Goal: Find specific page/section: Find specific page/section

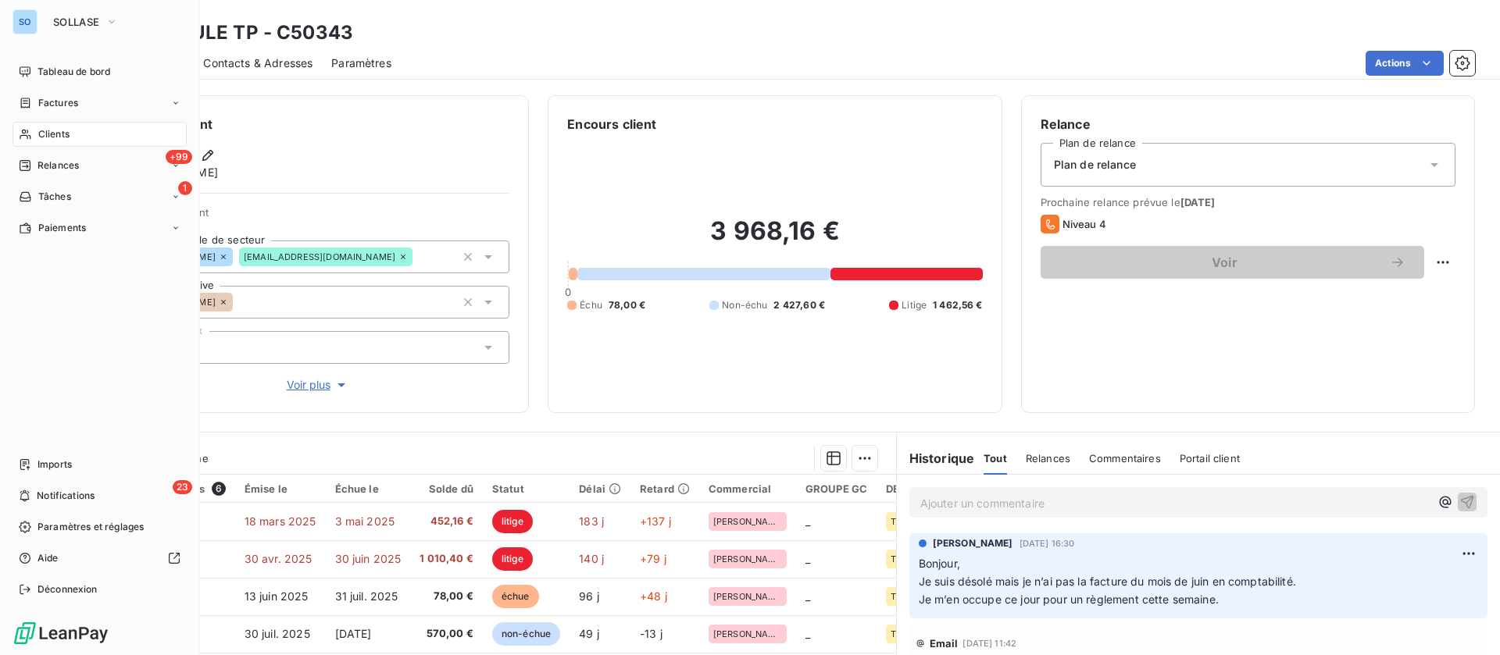
scroll to position [586, 0]
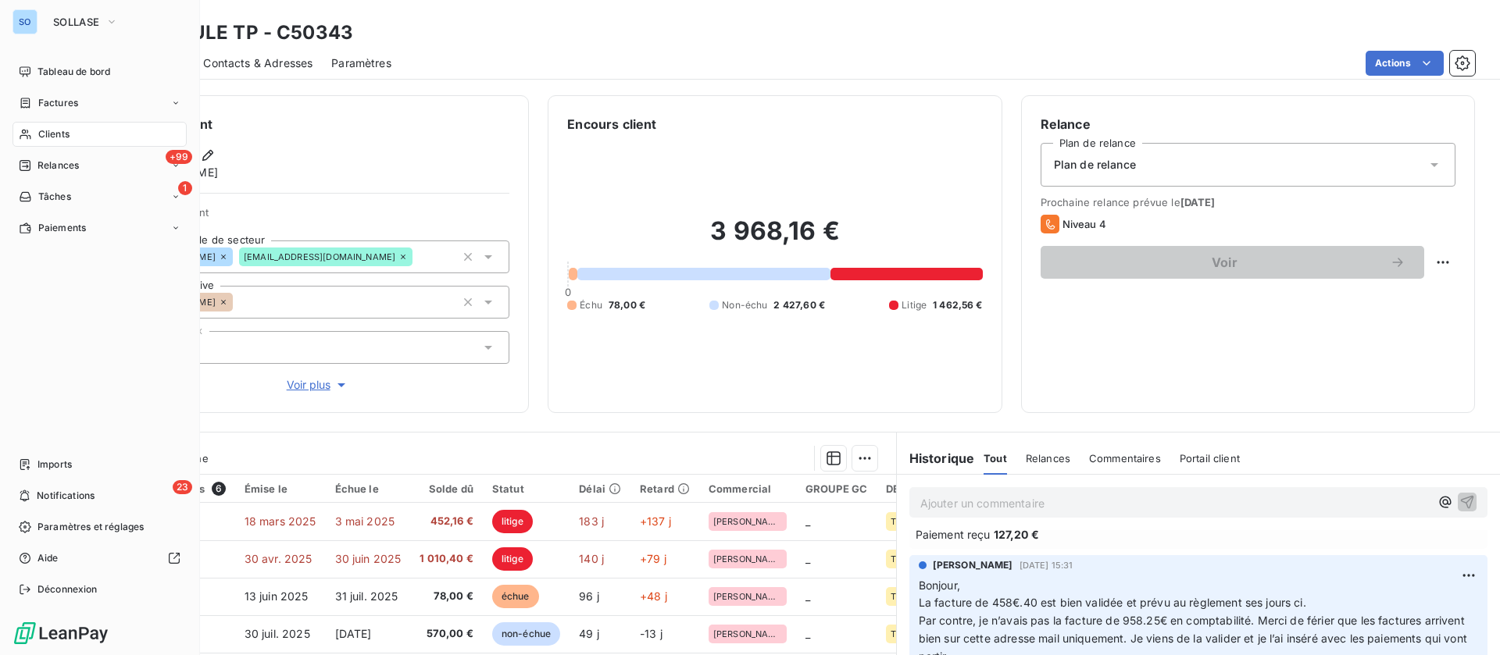
click at [51, 133] on span "Clients" at bounding box center [53, 134] width 31 height 14
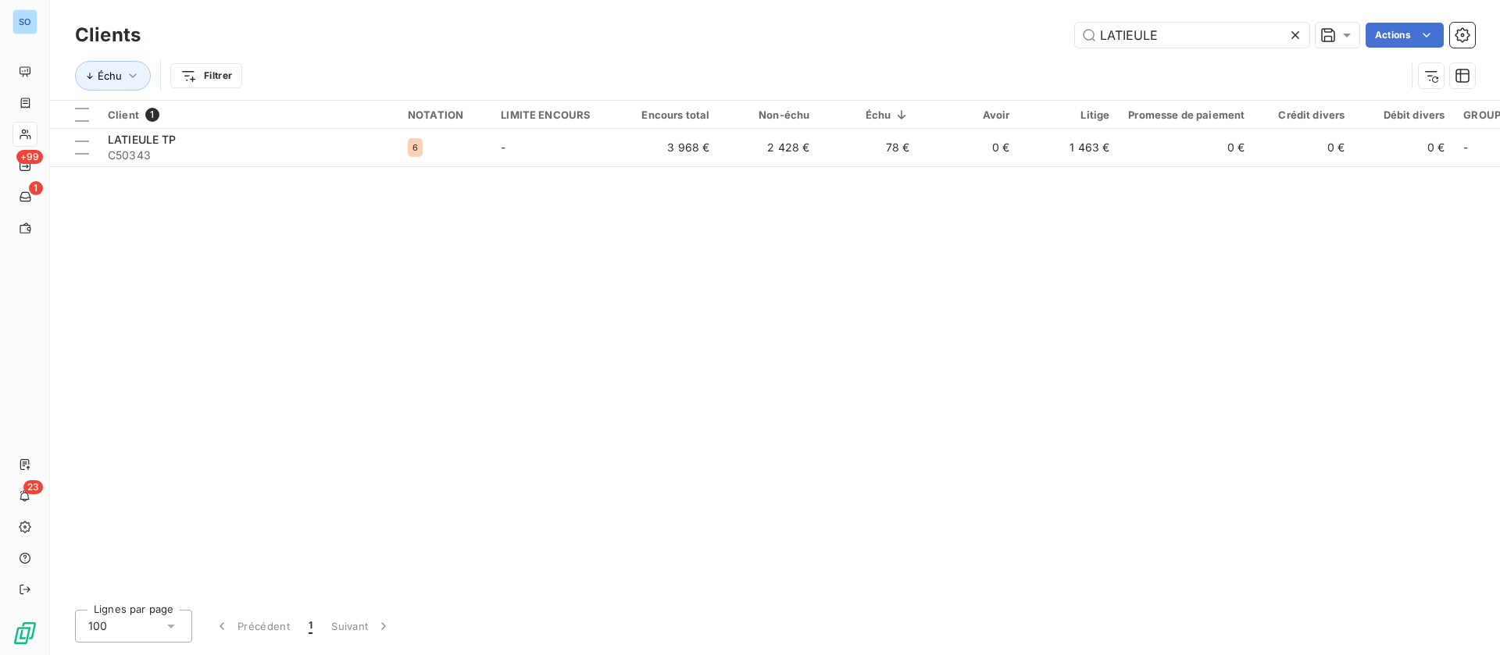
drag, startPoint x: 1176, startPoint y: 39, endPoint x: 966, endPoint y: 13, distance: 210.9
click at [968, 13] on div "Clients LATIEULE Actions Échu Filtrer" at bounding box center [775, 50] width 1450 height 100
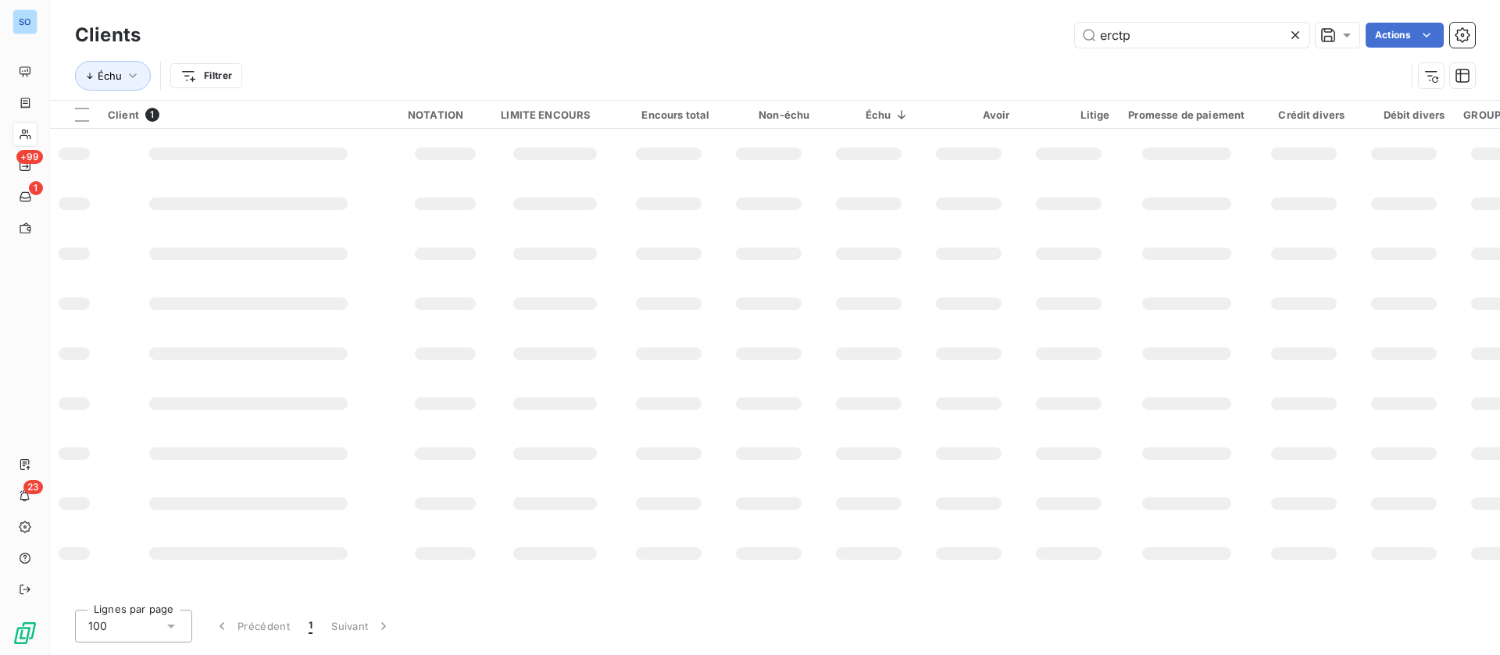
type input "erctp"
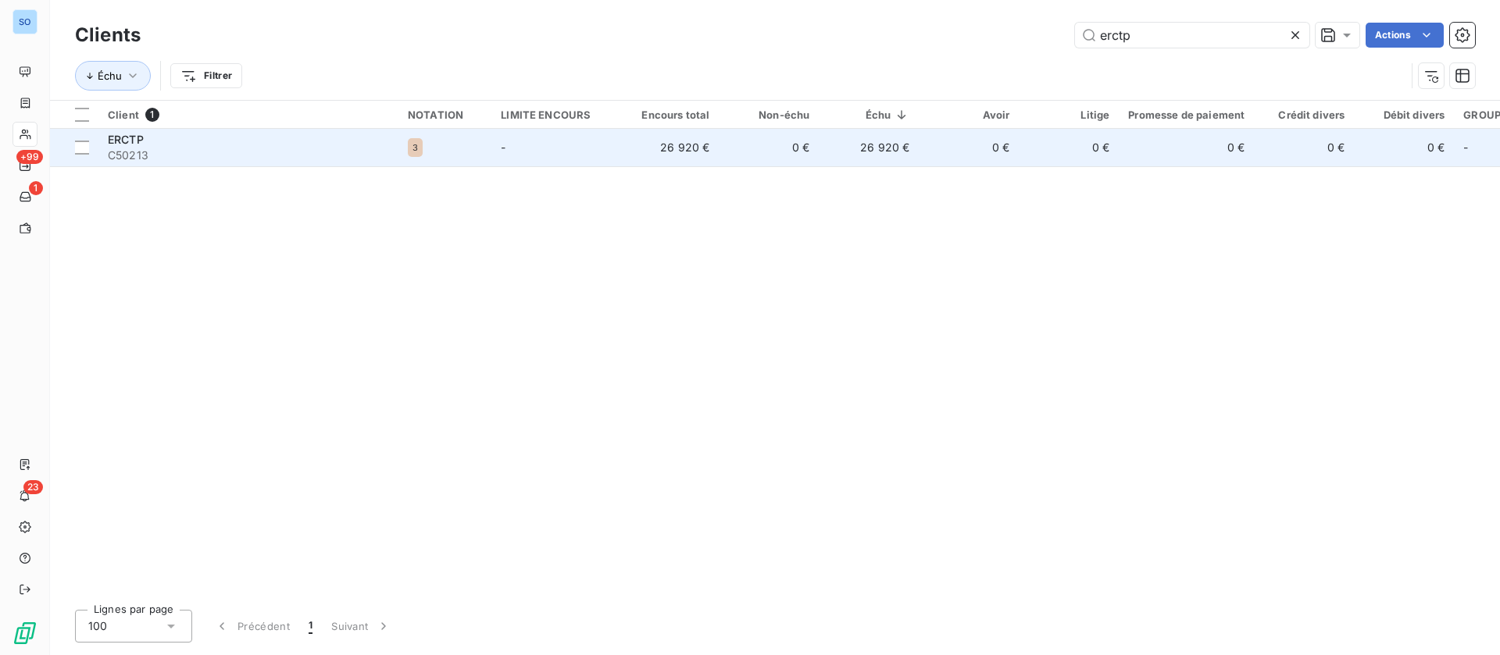
click at [839, 157] on td "26 920 €" at bounding box center [869, 147] width 100 height 37
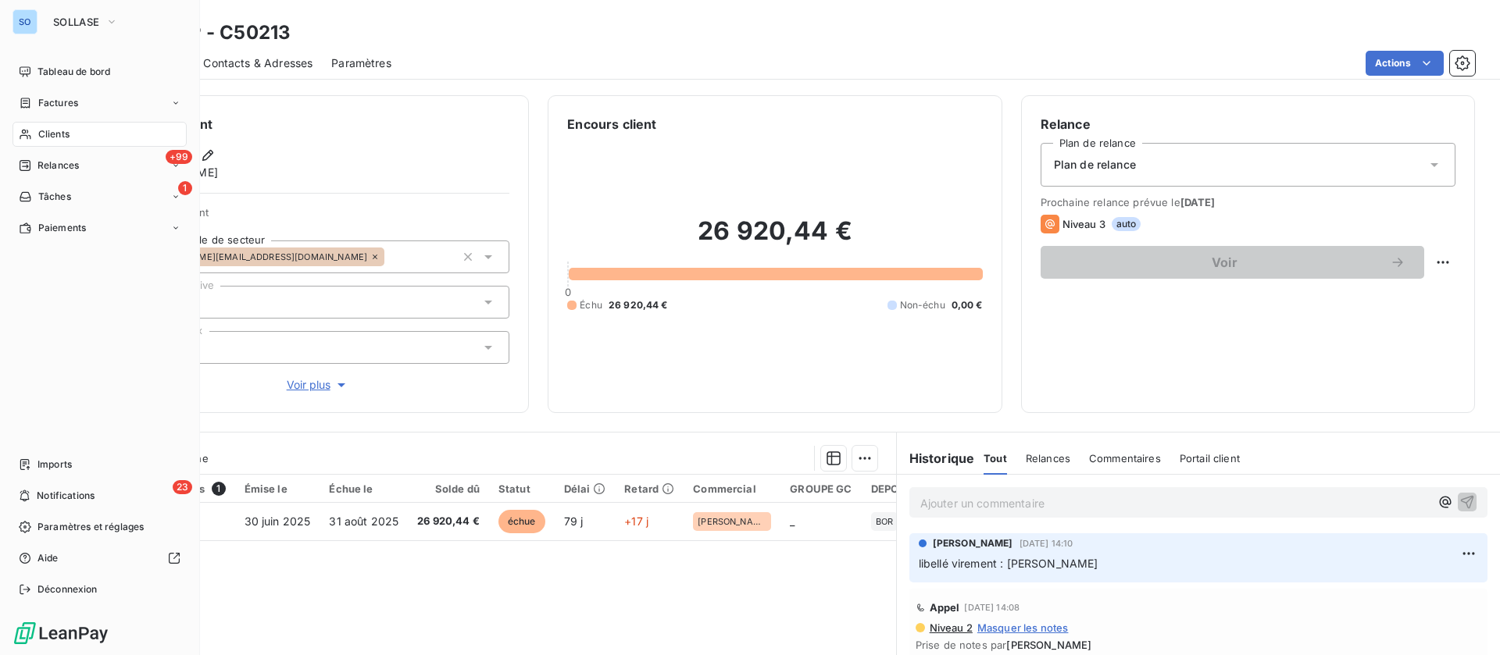
click at [46, 125] on div "Clients" at bounding box center [99, 134] width 174 height 25
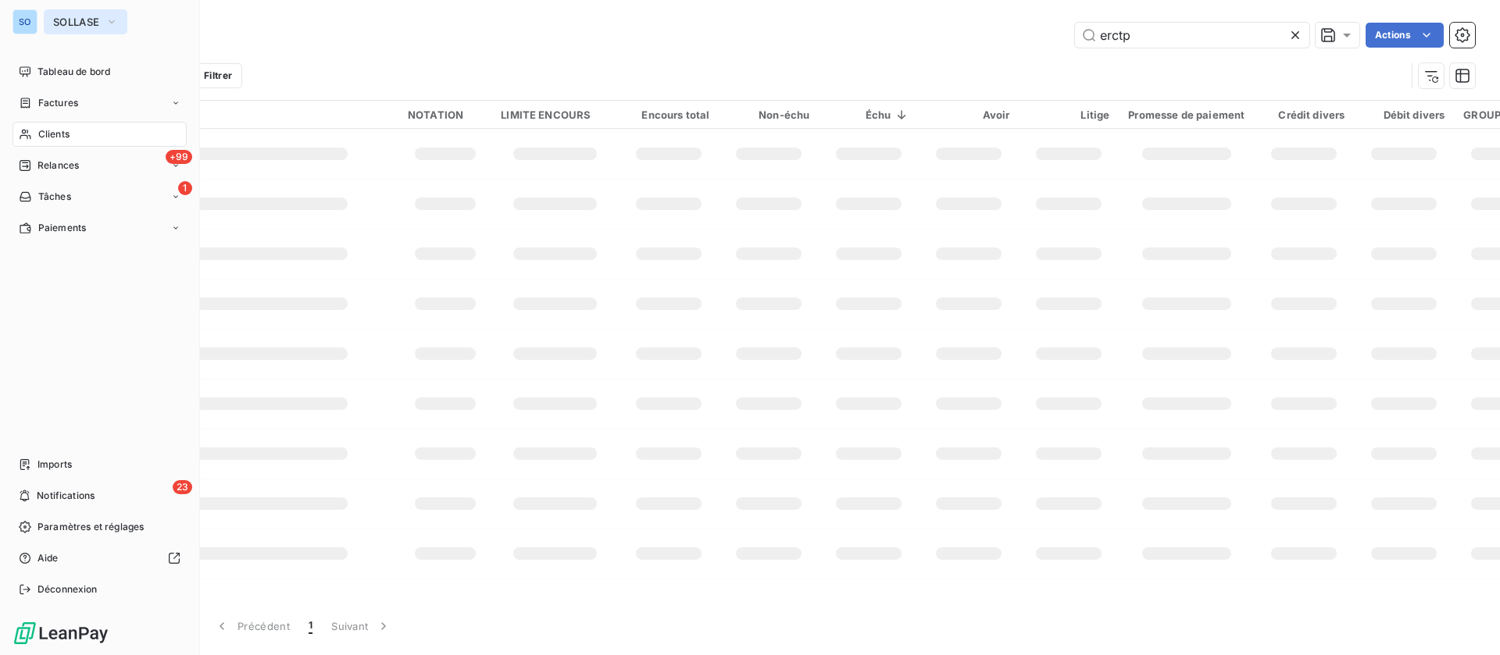
click at [59, 25] on span "SOLLASE" at bounding box center [76, 22] width 46 height 12
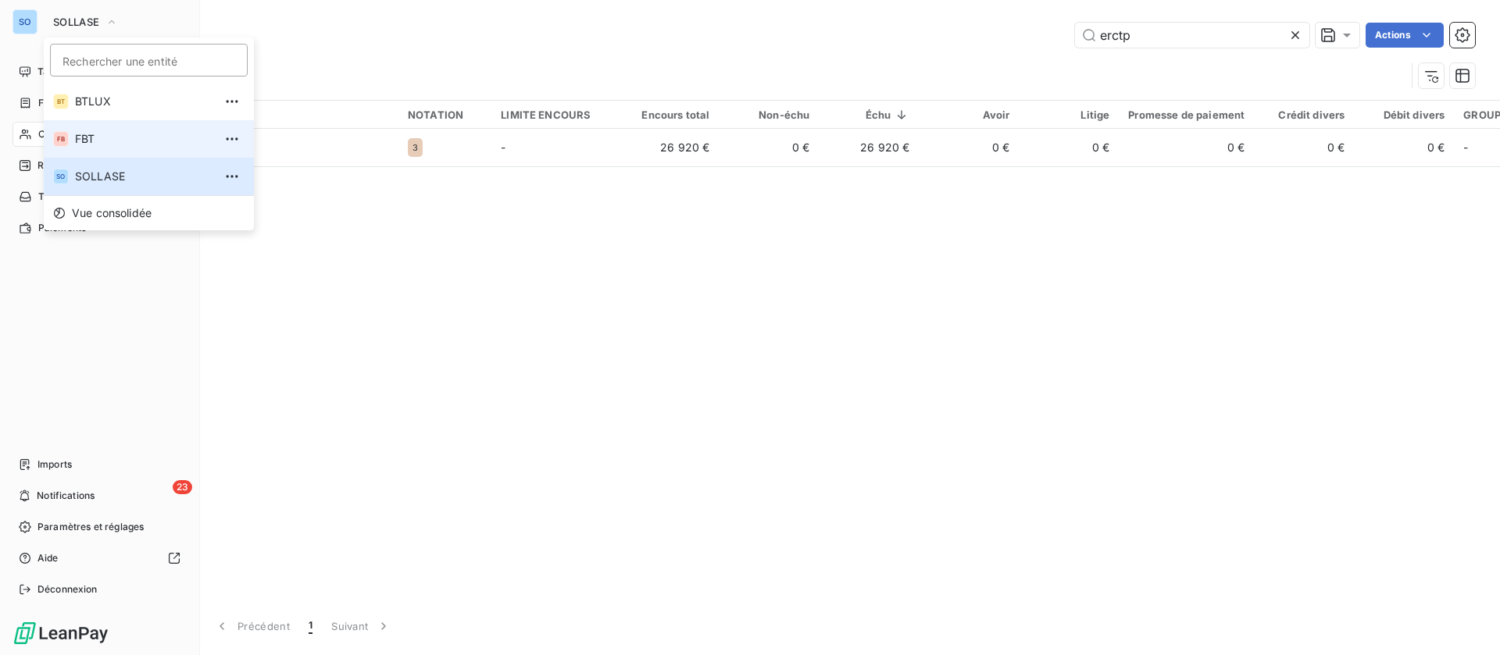
click at [91, 142] on span "FBT" at bounding box center [144, 139] width 138 height 16
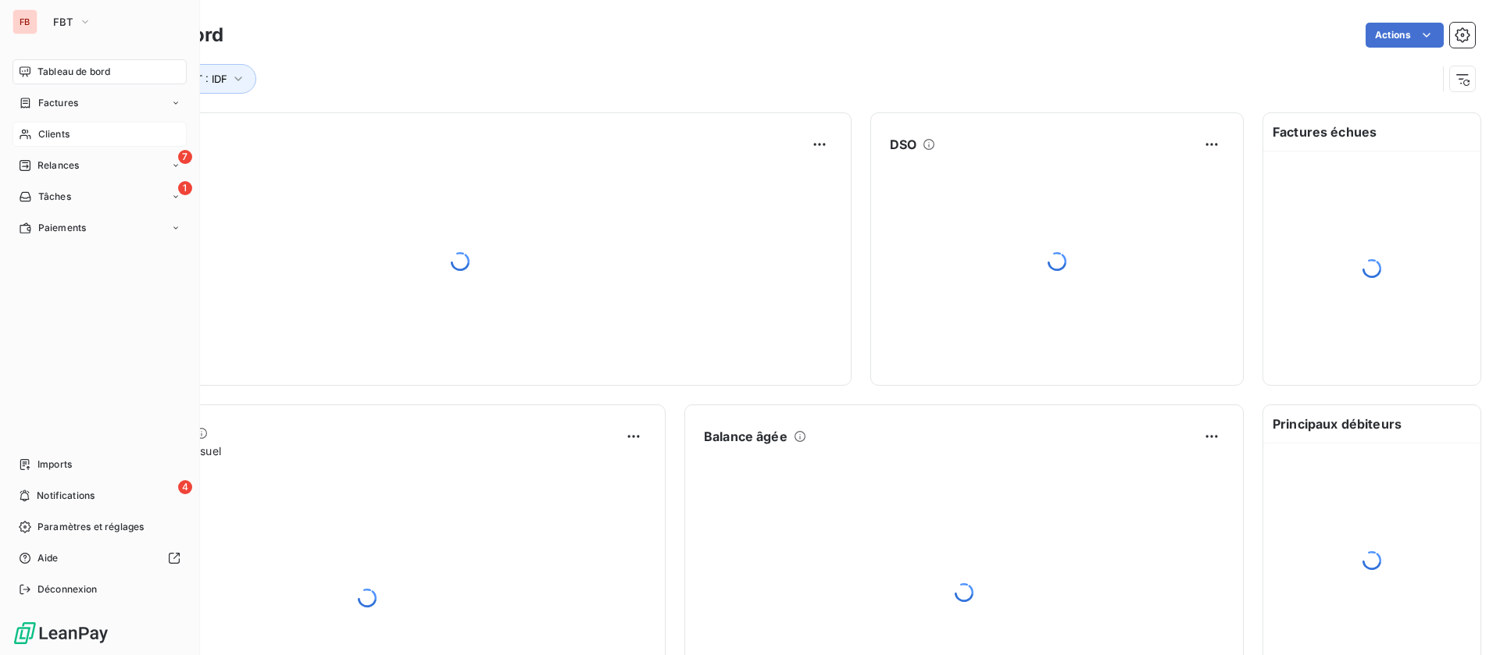
click at [80, 127] on div "Clients" at bounding box center [99, 134] width 174 height 25
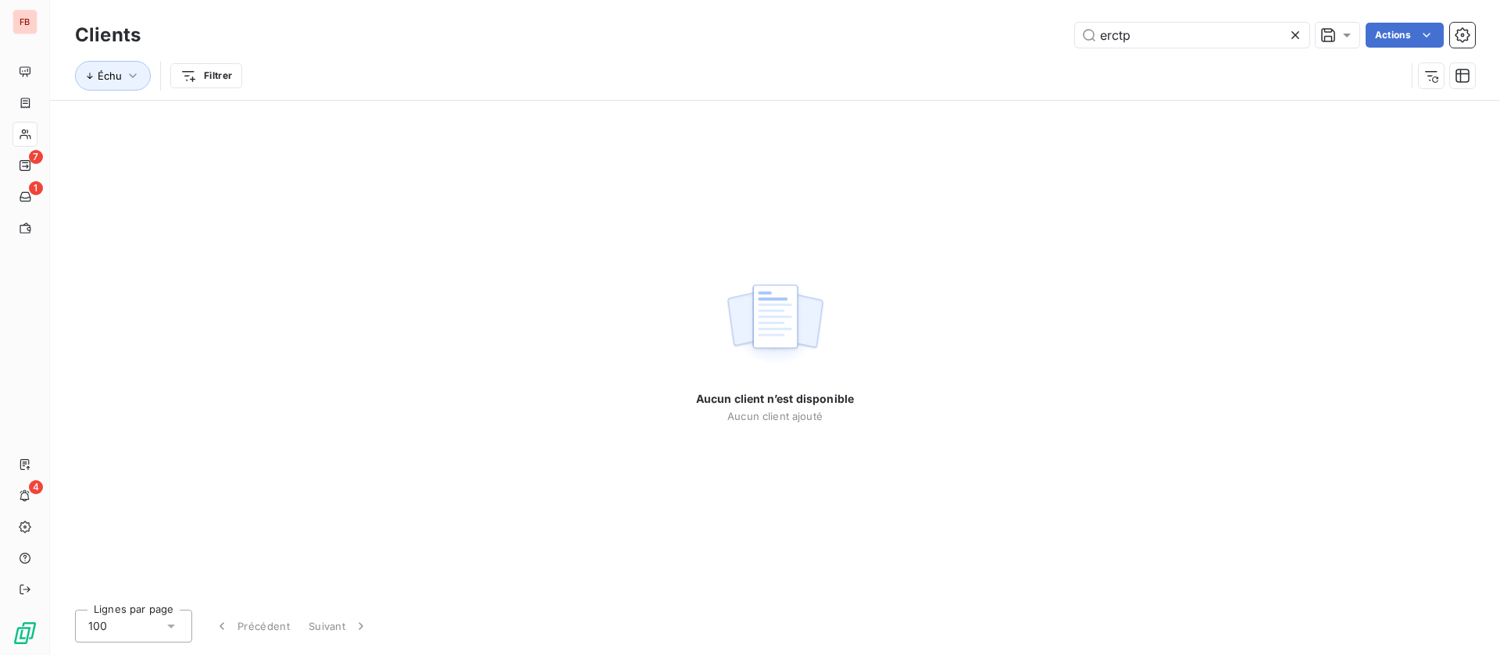
drag, startPoint x: 1148, startPoint y: 43, endPoint x: 947, endPoint y: 20, distance: 202.1
click at [947, 20] on div "Clients erctp Actions" at bounding box center [775, 35] width 1400 height 33
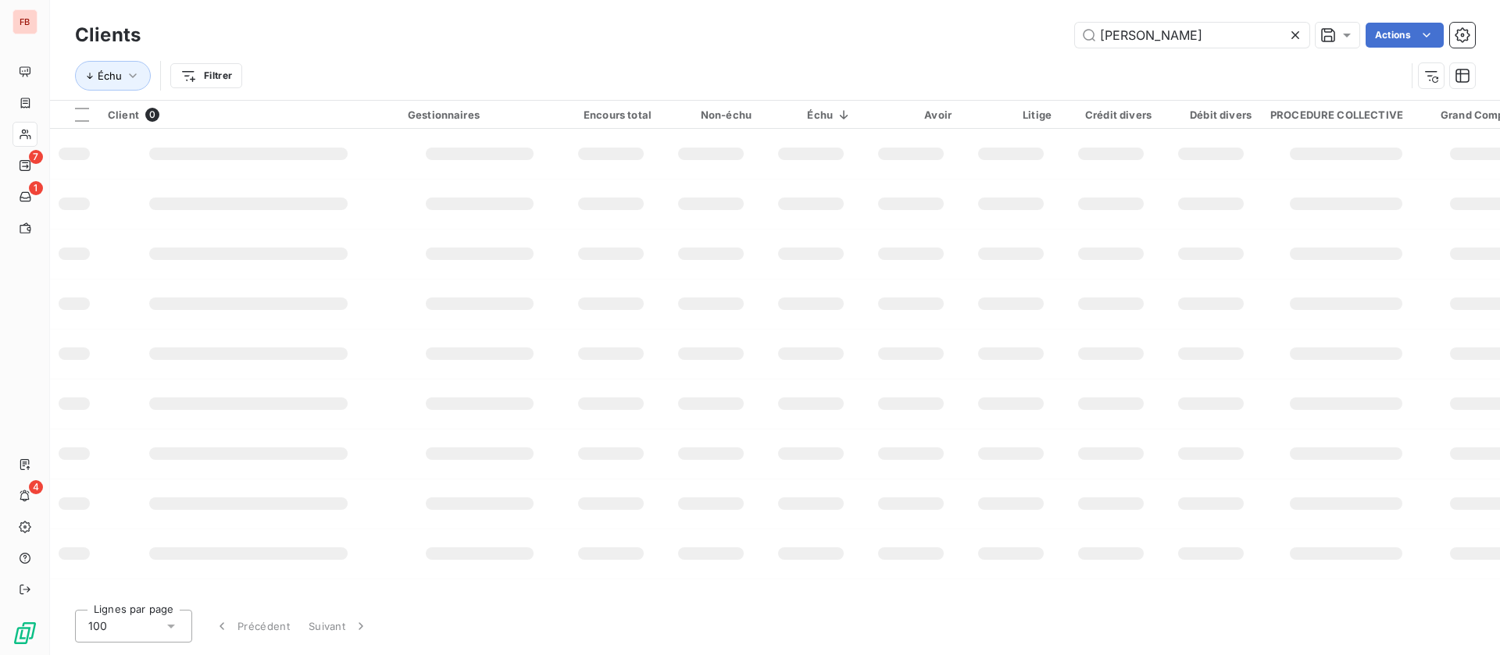
type input "[PERSON_NAME]"
